Goal: Complete application form

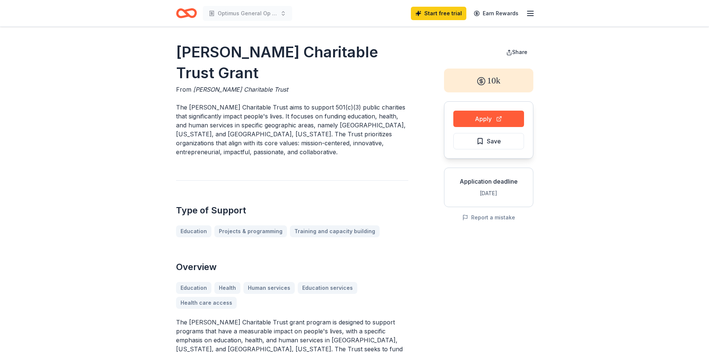
click at [182, 12] on icon "Home" at bounding box center [186, 13] width 21 height 18
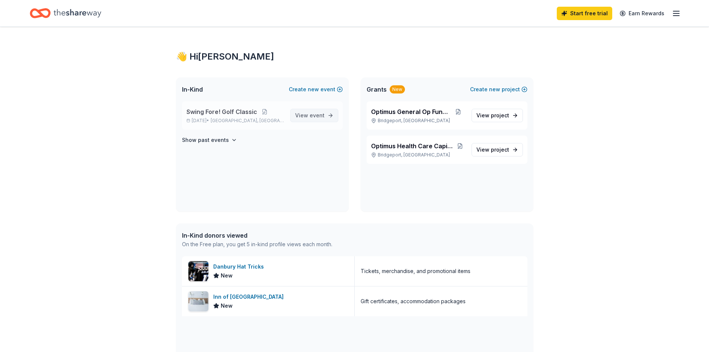
click at [309, 119] on span "View event" at bounding box center [309, 115] width 29 height 9
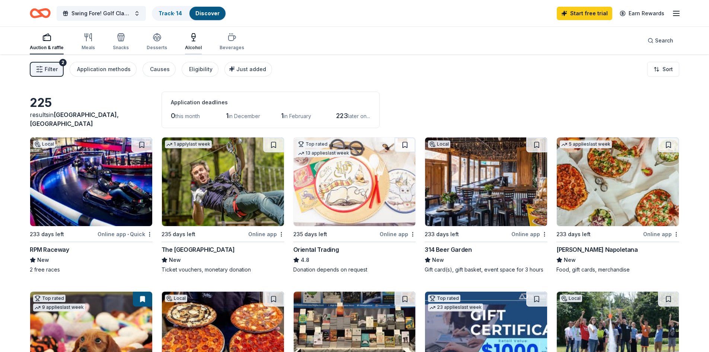
click at [193, 37] on icon "button" at bounding box center [194, 36] width 4 height 5
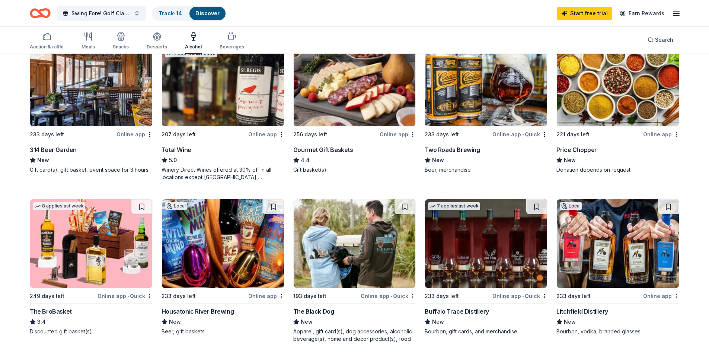
scroll to position [112, 0]
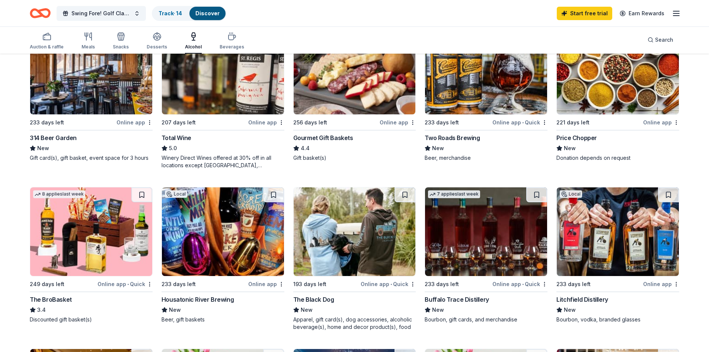
click at [258, 282] on div "Online app" at bounding box center [266, 283] width 36 height 9
click at [511, 123] on div "Online app • Quick" at bounding box center [520, 122] width 55 height 9
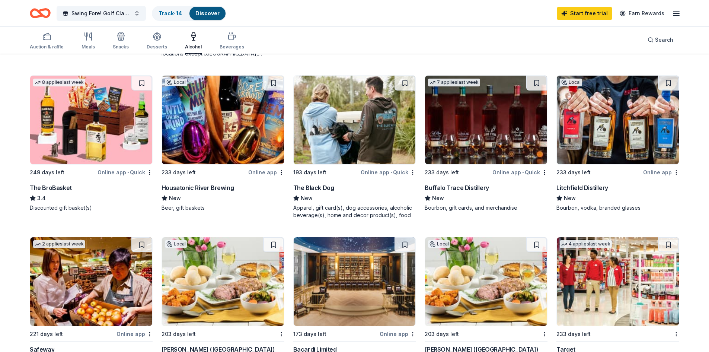
scroll to position [0, 0]
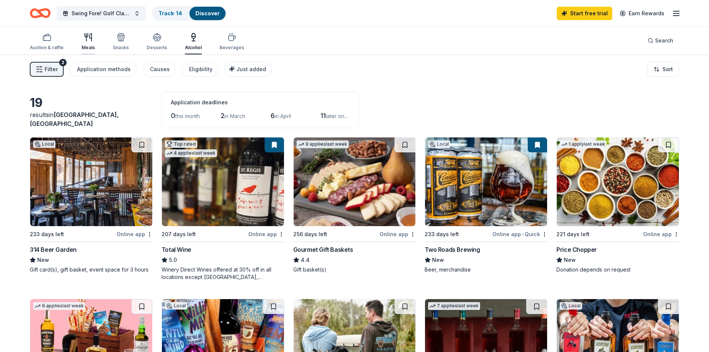
click at [85, 37] on icon "button" at bounding box center [88, 37] width 9 height 9
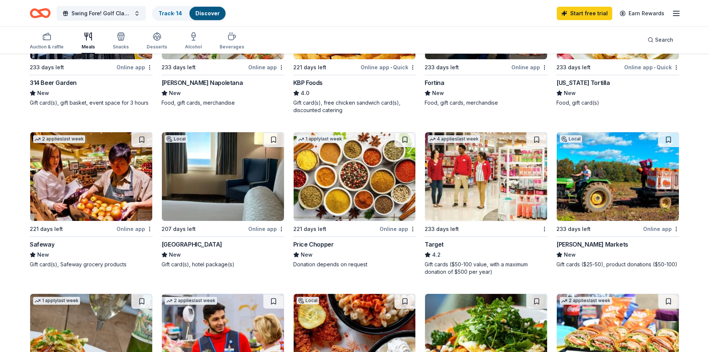
scroll to position [149, 0]
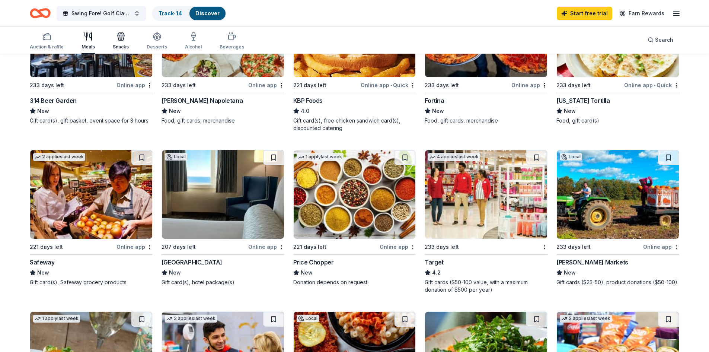
click at [122, 37] on icon "button" at bounding box center [121, 36] width 9 height 9
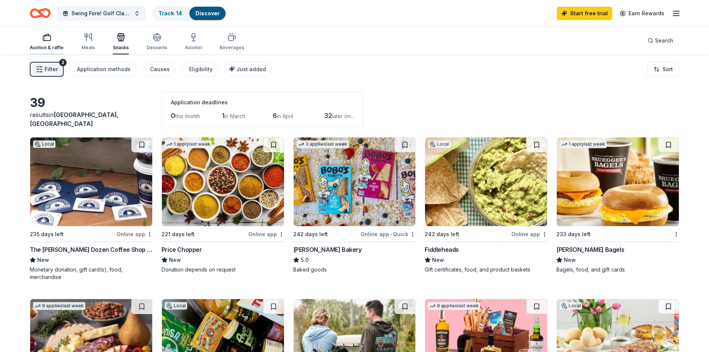
click at [46, 41] on rect "button" at bounding box center [46, 38] width 7 height 5
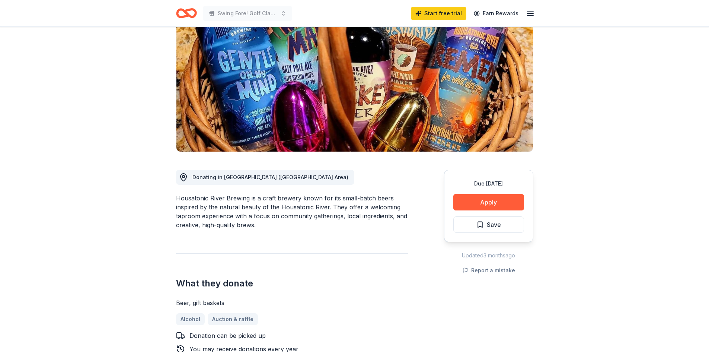
scroll to position [37, 0]
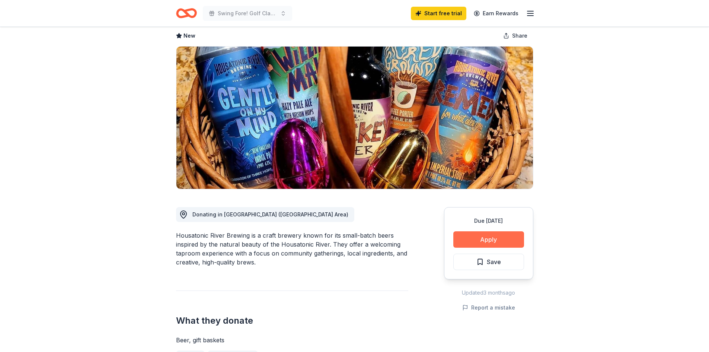
click at [489, 238] on button "Apply" at bounding box center [489, 239] width 71 height 16
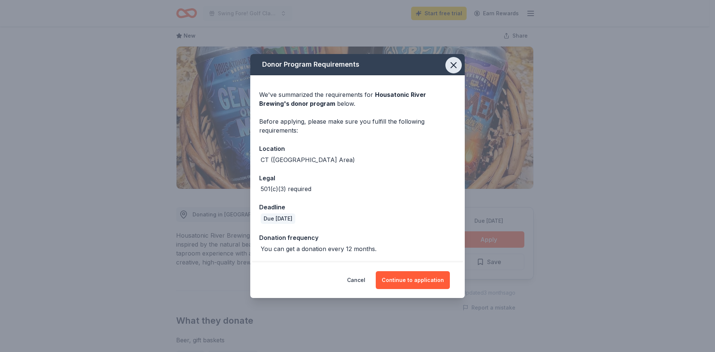
click at [452, 63] on icon "button" at bounding box center [453, 65] width 10 height 10
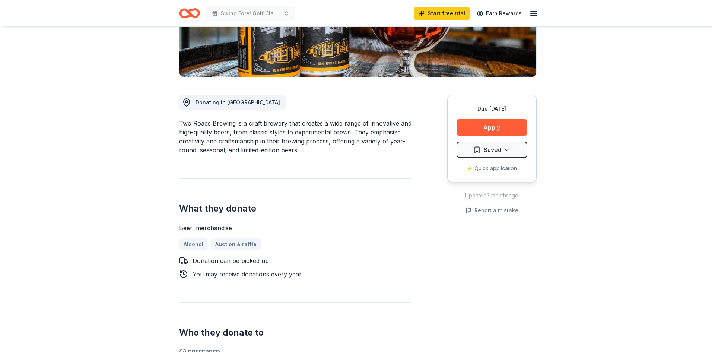
scroll to position [149, 0]
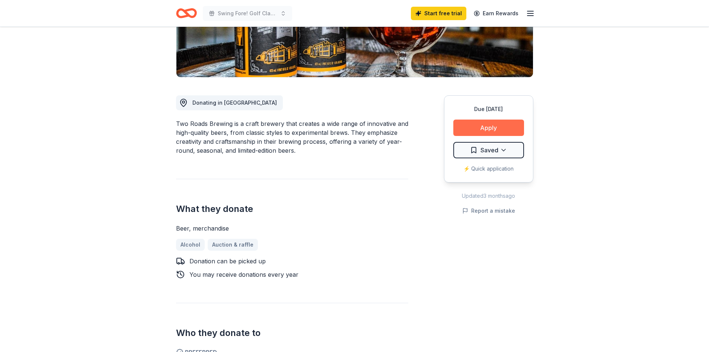
click at [486, 131] on button "Apply" at bounding box center [489, 128] width 71 height 16
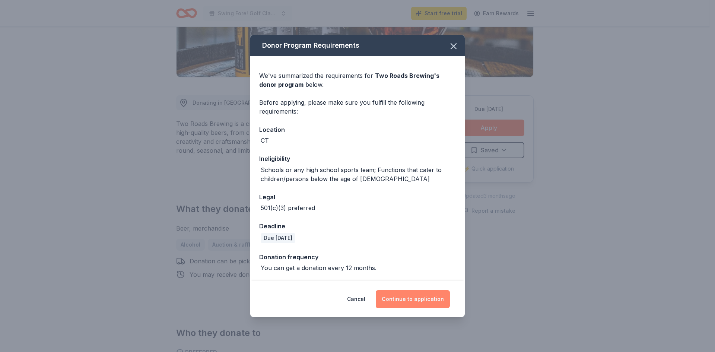
click at [420, 299] on button "Continue to application" at bounding box center [413, 299] width 74 height 18
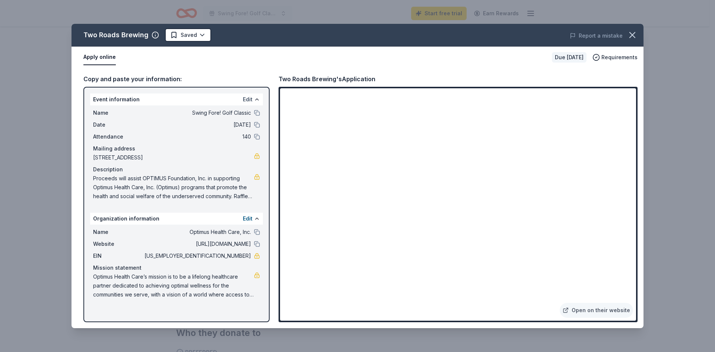
click at [250, 99] on button "Edit" at bounding box center [248, 99] width 10 height 9
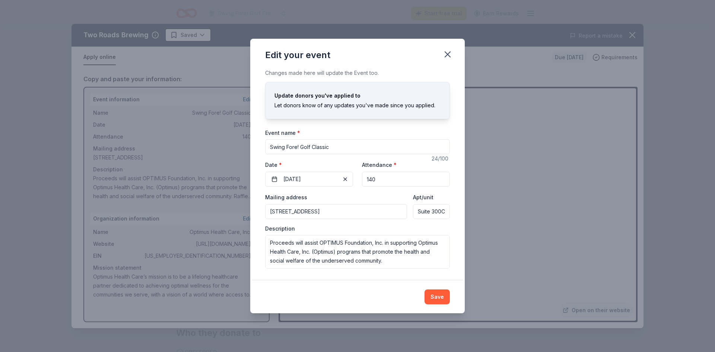
click at [375, 178] on input "140" at bounding box center [406, 179] width 88 height 15
drag, startPoint x: 375, startPoint y: 178, endPoint x: 370, endPoint y: 179, distance: 5.7
click at [370, 179] on input "140" at bounding box center [406, 179] width 88 height 15
click at [446, 54] on icon "button" at bounding box center [447, 54] width 10 height 10
